Goal: Information Seeking & Learning: Learn about a topic

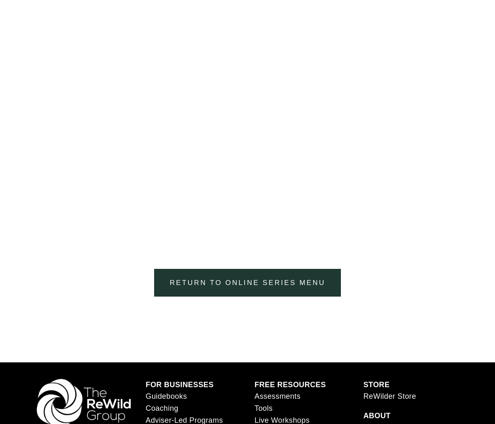
scroll to position [1417, 0]
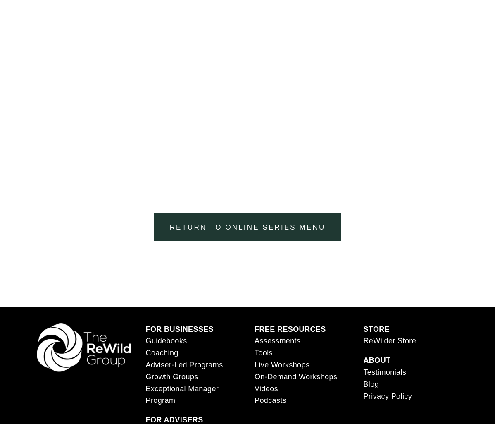
click at [253, 228] on link "Return to Online Series menu" at bounding box center [247, 227] width 187 height 28
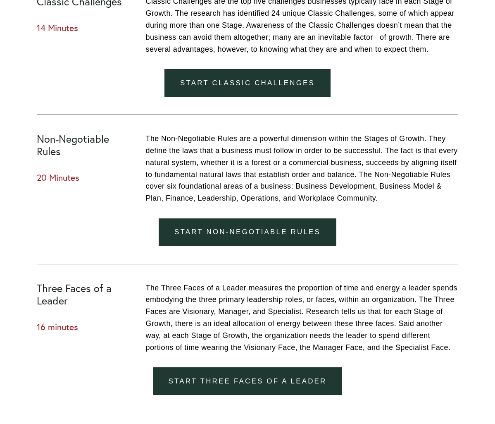
scroll to position [750, 0]
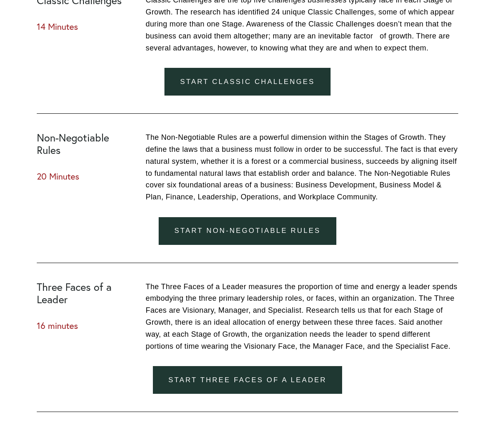
click at [229, 234] on link "Start Non-Negotiable Rules" at bounding box center [248, 231] width 178 height 28
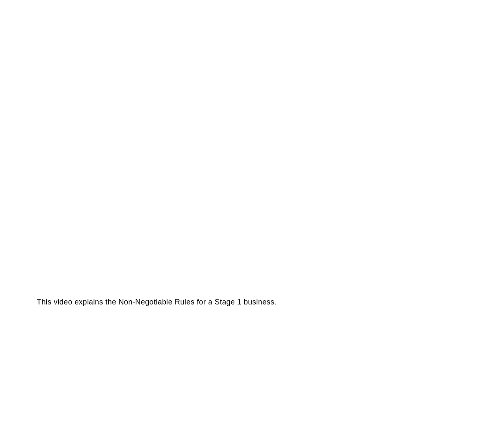
scroll to position [564, 0]
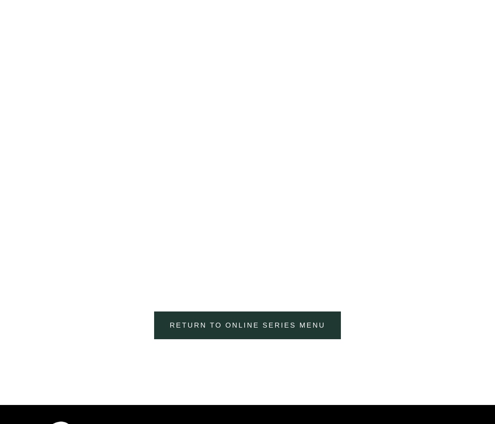
scroll to position [3485, 0]
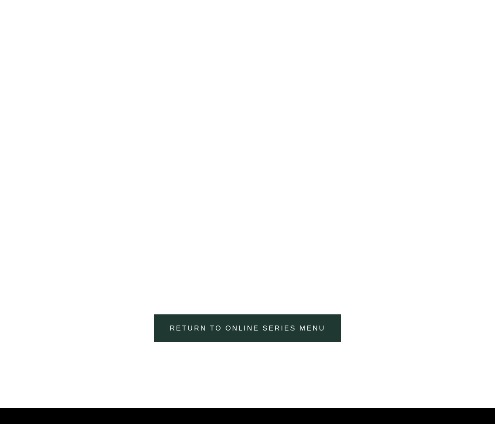
click at [460, 62] on div at bounding box center [248, 137] width 436 height 284
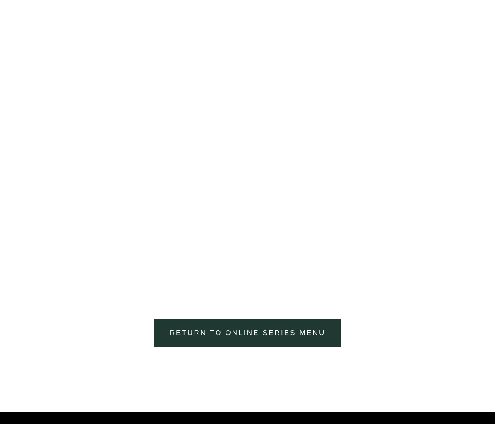
scroll to position [3672, 0]
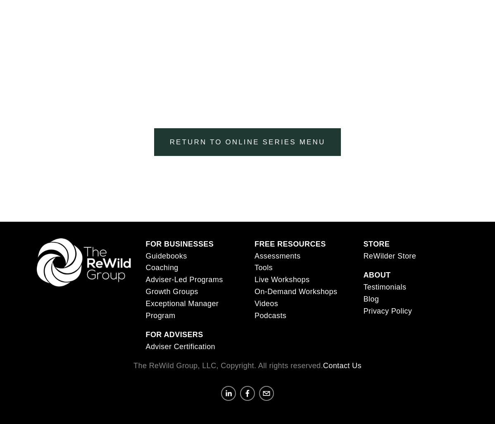
click at [235, 140] on link "Return to Online Series menu" at bounding box center [247, 142] width 187 height 28
